Goal: Task Accomplishment & Management: Complete application form

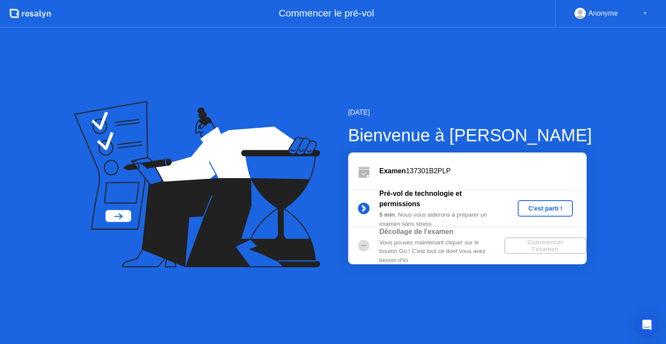
click at [538, 210] on div "C'est parti !" at bounding box center [545, 208] width 48 height 7
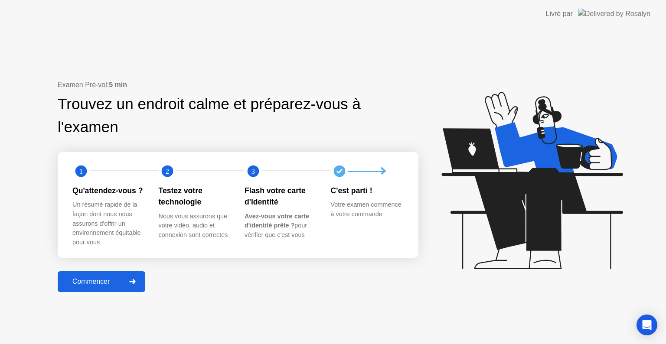
click at [104, 283] on div "Commencer" at bounding box center [91, 282] width 62 height 8
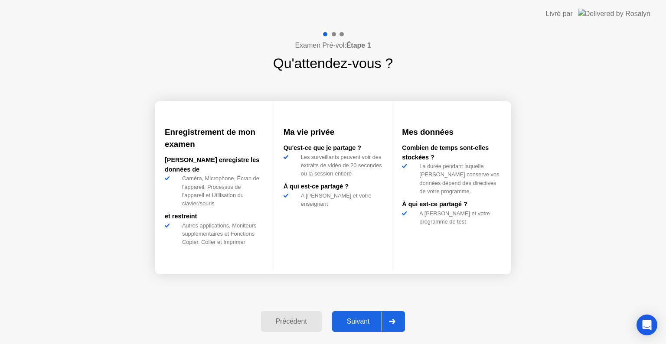
click at [371, 324] on div "Suivant" at bounding box center [358, 322] width 47 height 8
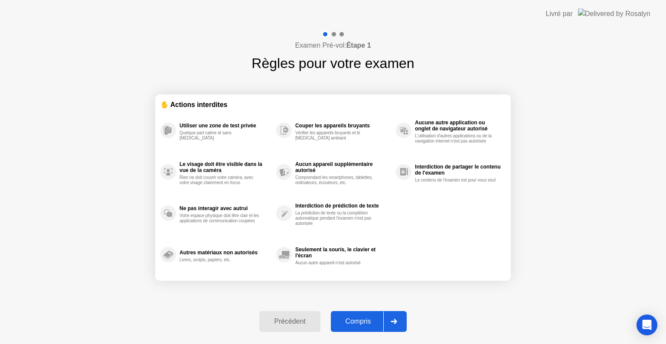
click at [361, 325] on div "Compris" at bounding box center [358, 322] width 50 height 8
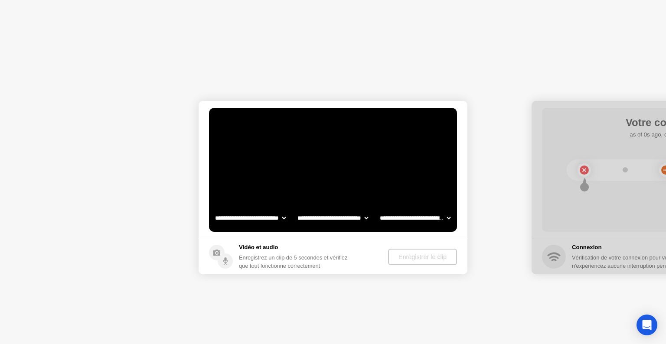
select select "**********"
select select "*******"
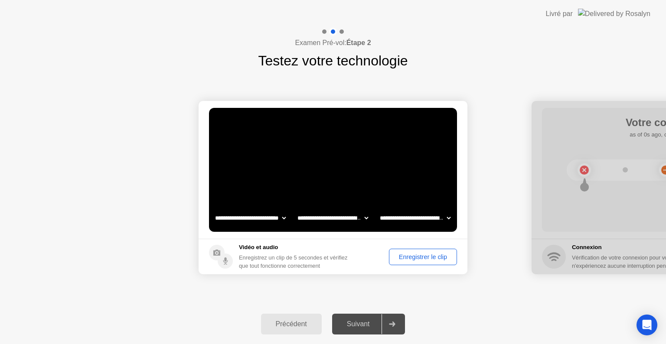
click at [364, 325] on div "Suivant" at bounding box center [358, 324] width 47 height 8
click at [392, 322] on icon at bounding box center [392, 324] width 7 height 5
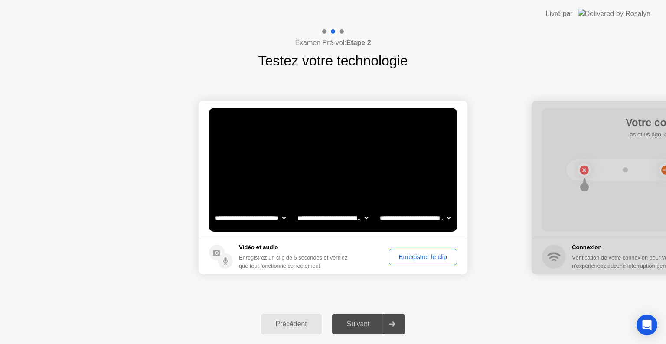
click at [392, 322] on icon at bounding box center [392, 324] width 7 height 5
click at [394, 254] on div "Enregistrer le clip" at bounding box center [423, 257] width 62 height 7
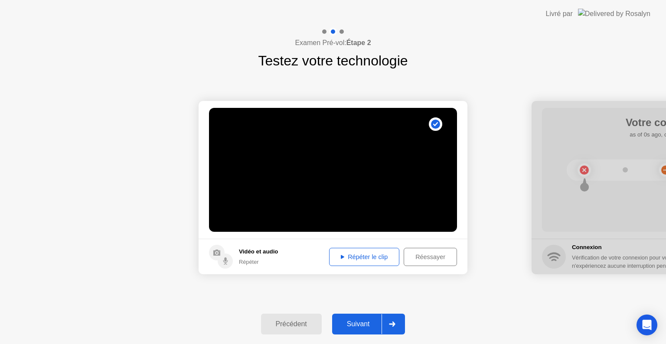
click at [342, 256] on div "Répéter le clip" at bounding box center [364, 257] width 64 height 7
click at [361, 323] on div "Suivant" at bounding box center [358, 324] width 47 height 8
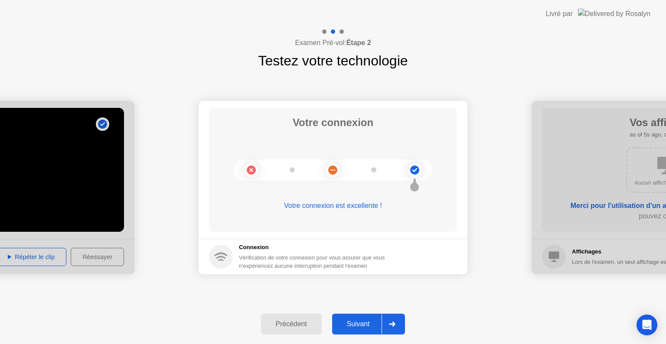
click at [361, 323] on div "Suivant" at bounding box center [358, 324] width 47 height 8
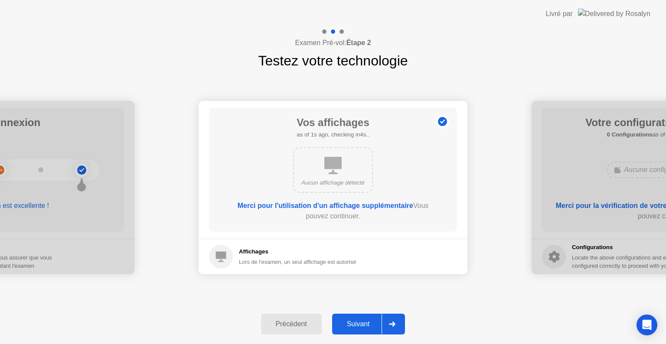
click at [361, 323] on div "Suivant" at bounding box center [358, 324] width 47 height 8
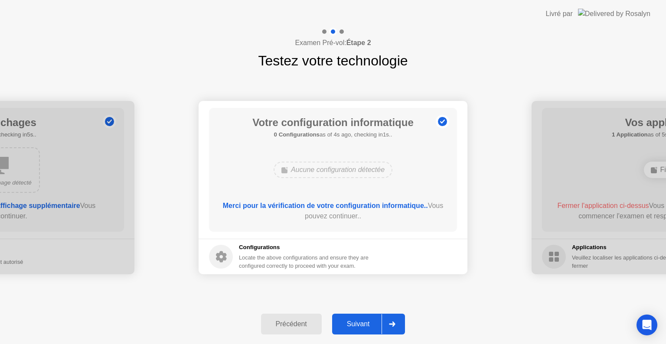
click at [361, 323] on div "Suivant" at bounding box center [358, 324] width 47 height 8
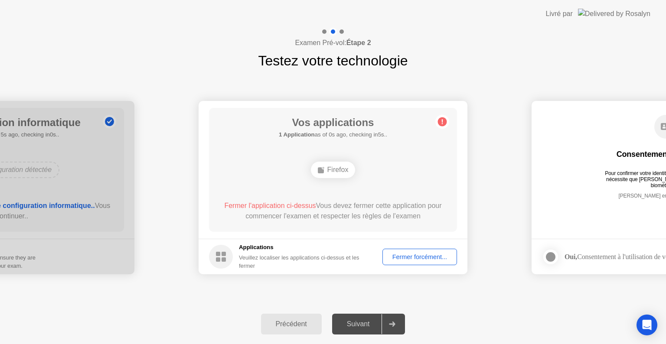
click at [361, 323] on div "Suivant" at bounding box center [358, 324] width 47 height 8
click at [393, 324] on icon at bounding box center [392, 324] width 6 height 5
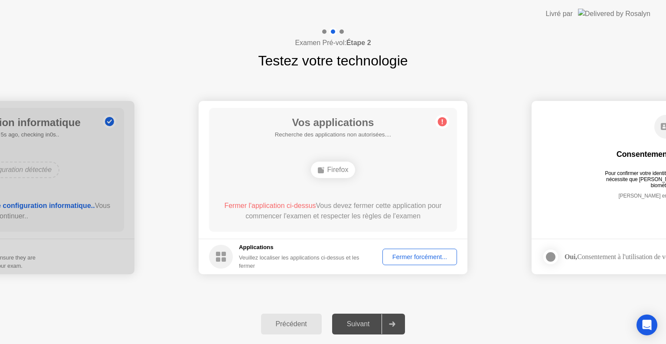
click at [406, 254] on div "Fermer forcément..." at bounding box center [419, 257] width 68 height 7
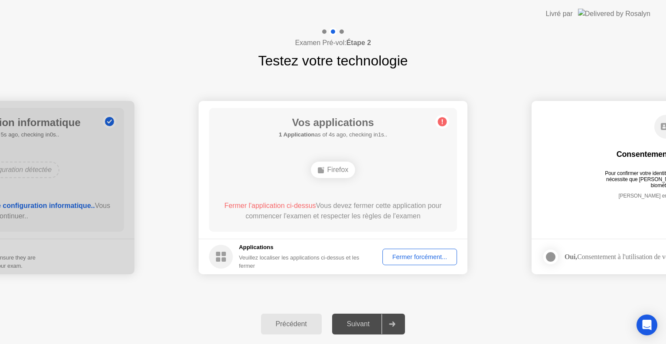
click at [413, 258] on div "Fermer forcément..." at bounding box center [419, 257] width 68 height 7
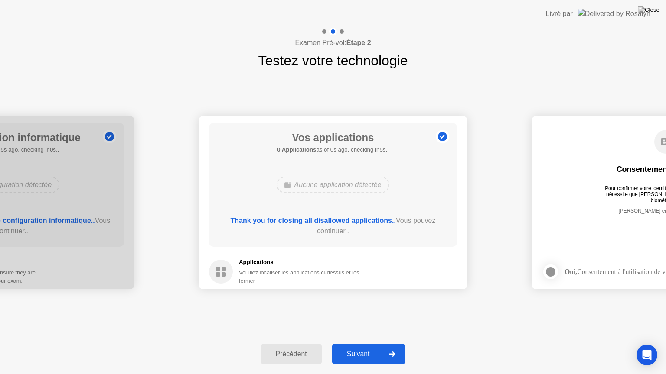
click at [348, 344] on div "Suivant" at bounding box center [358, 355] width 47 height 8
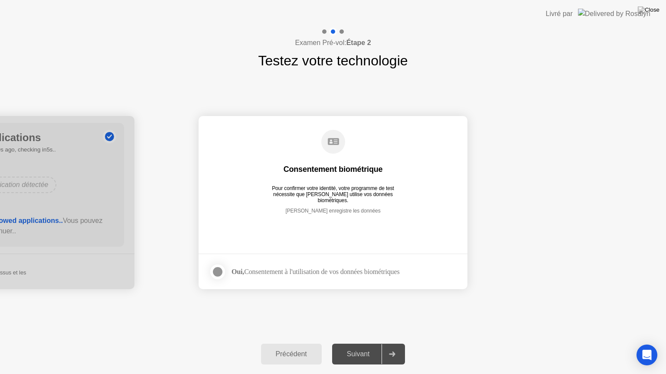
click at [348, 344] on div "Suivant" at bounding box center [358, 355] width 47 height 8
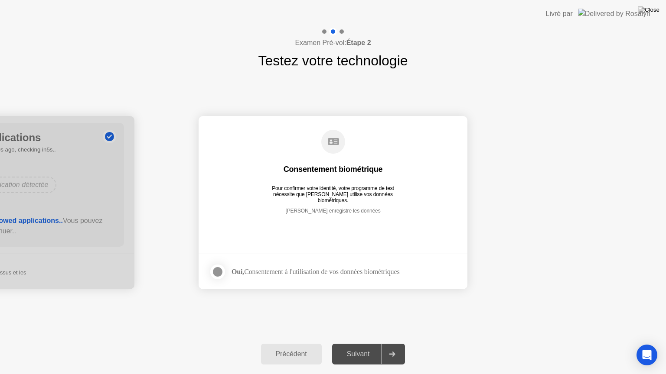
click at [215, 271] on div at bounding box center [217, 272] width 10 height 10
click at [353, 344] on button "Suivant" at bounding box center [368, 354] width 73 height 21
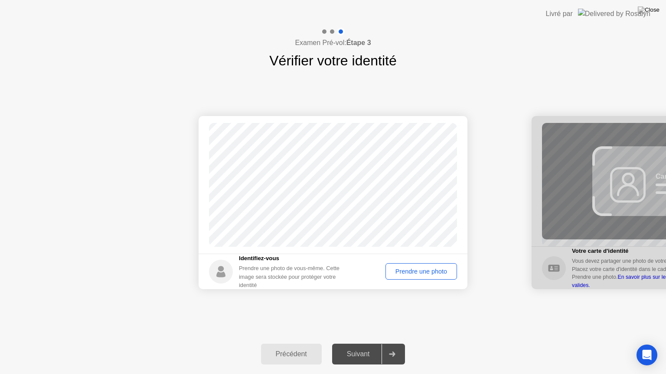
click at [356, 344] on div "Suivant" at bounding box center [358, 355] width 47 height 8
click at [429, 271] on div "Prendre une photo" at bounding box center [420, 271] width 65 height 7
click at [371, 344] on div "Suivant" at bounding box center [358, 355] width 47 height 8
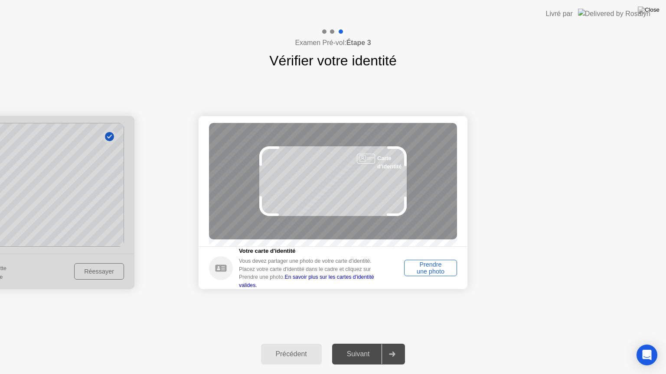
click at [436, 273] on div "Prendre une photo" at bounding box center [430, 268] width 47 height 14
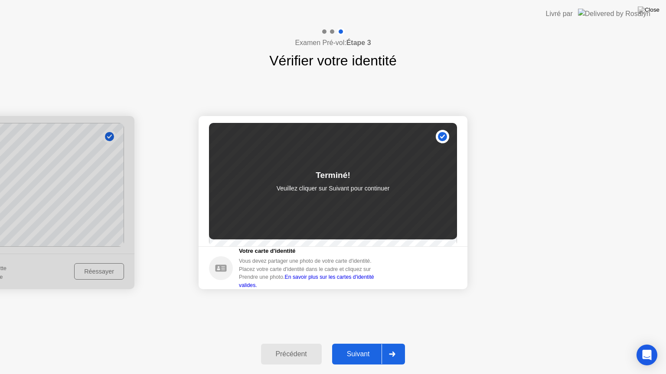
click at [441, 286] on footer "Votre carte d'identité Vous devez partager une photo de votre carte d'identité.…" at bounding box center [332, 268] width 269 height 43
click at [344, 344] on div "Suivant" at bounding box center [358, 355] width 47 height 8
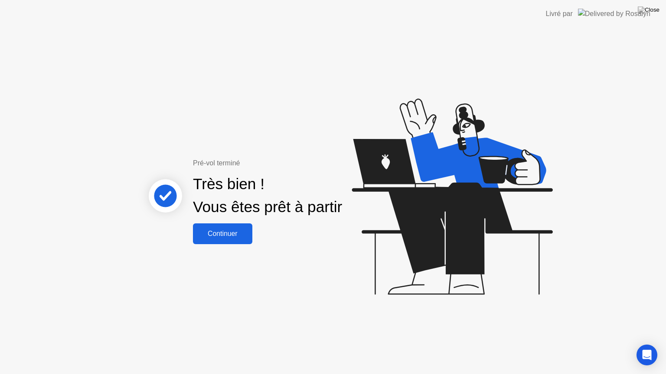
click at [226, 233] on div "Continuer" at bounding box center [222, 234] width 54 height 8
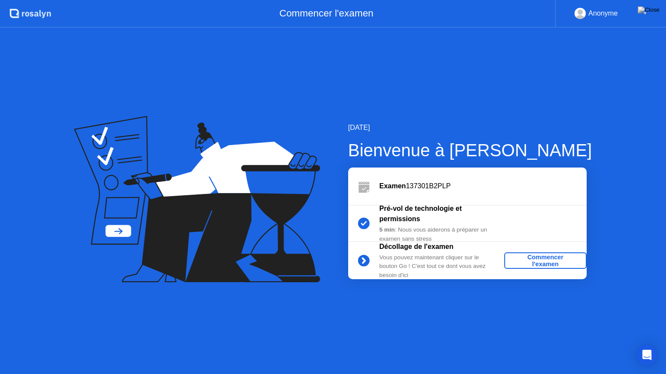
click at [547, 263] on div "Commencer l'examen" at bounding box center [544, 261] width 75 height 14
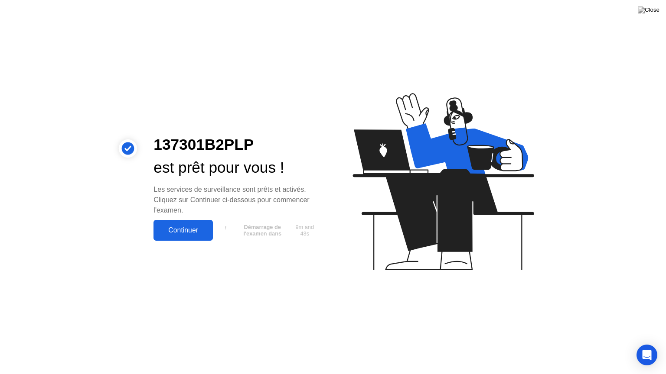
click at [182, 234] on div "Continuer" at bounding box center [183, 231] width 54 height 8
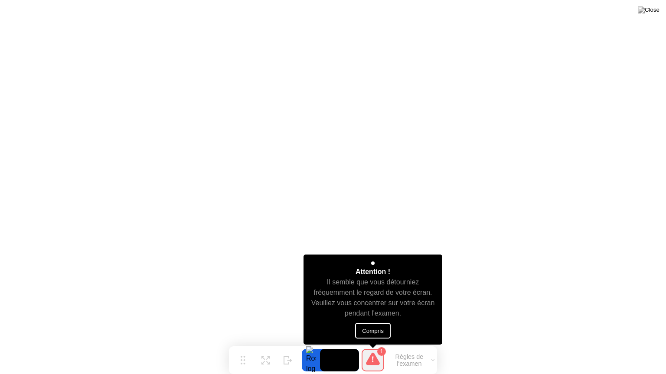
click at [371, 331] on button "Compris" at bounding box center [373, 331] width 36 height 16
